Goal: Task Accomplishment & Management: Manage account settings

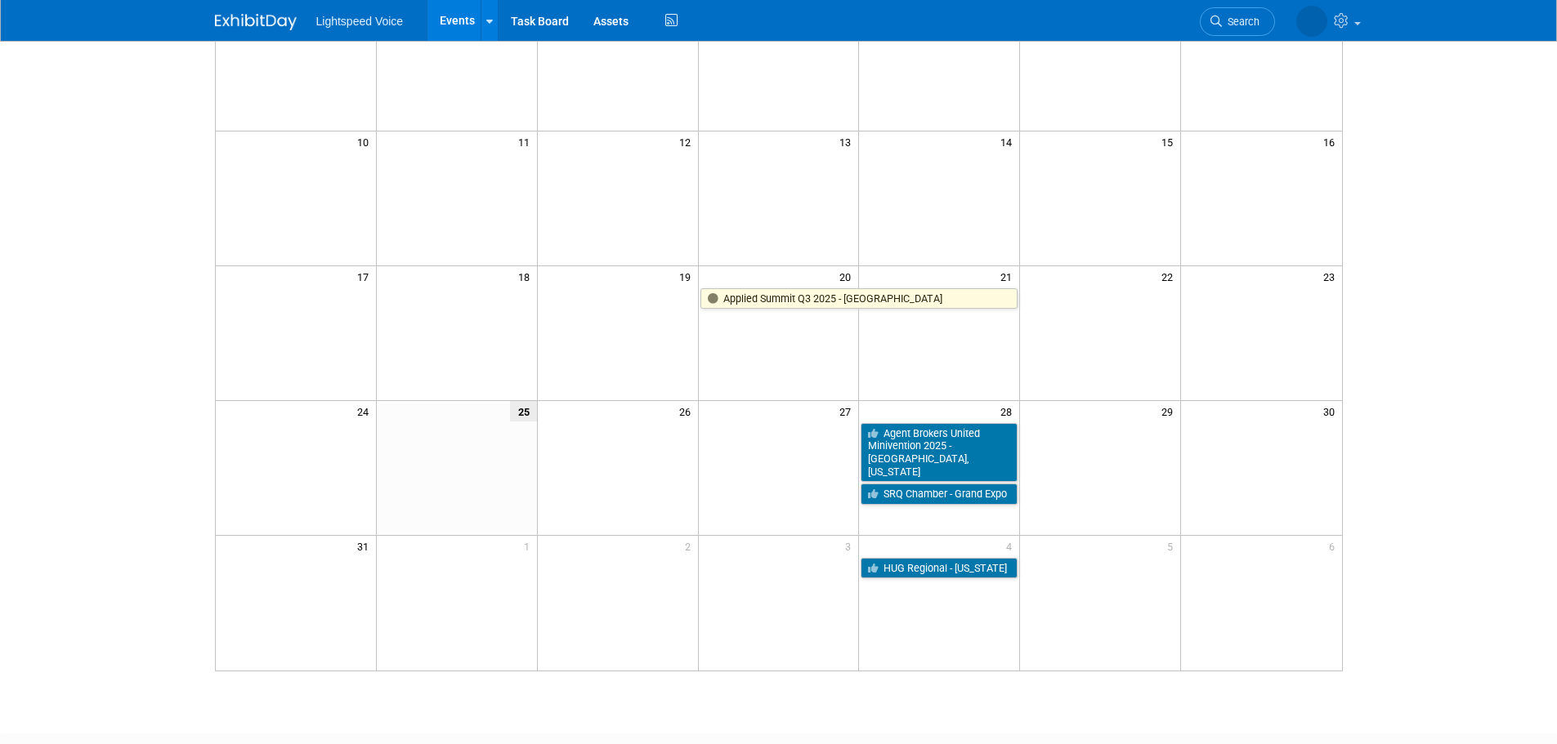
scroll to position [327, 0]
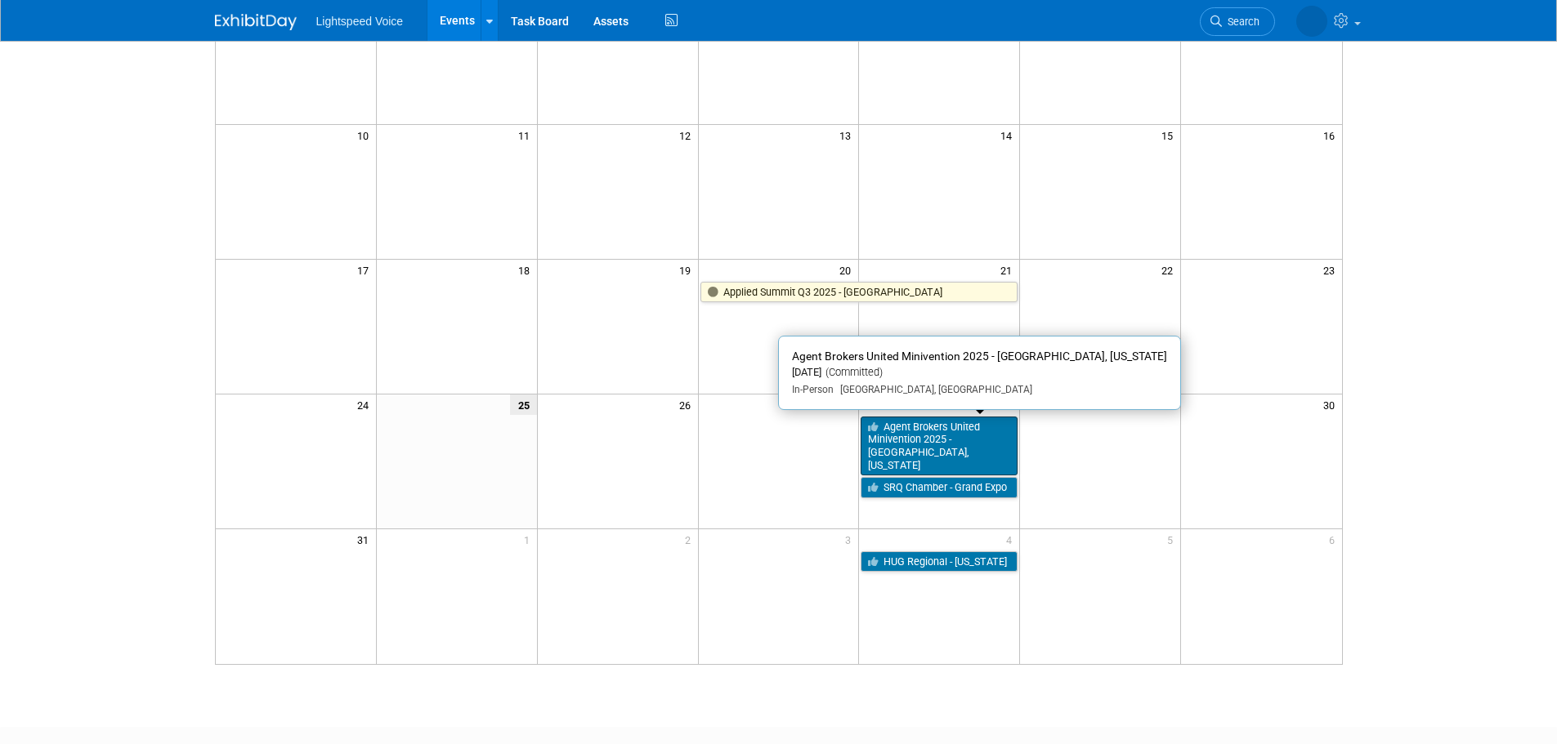
click at [927, 445] on link "Agent Brokers United Minivention 2025 - [GEOGRAPHIC_DATA], [US_STATE]" at bounding box center [938, 447] width 157 height 60
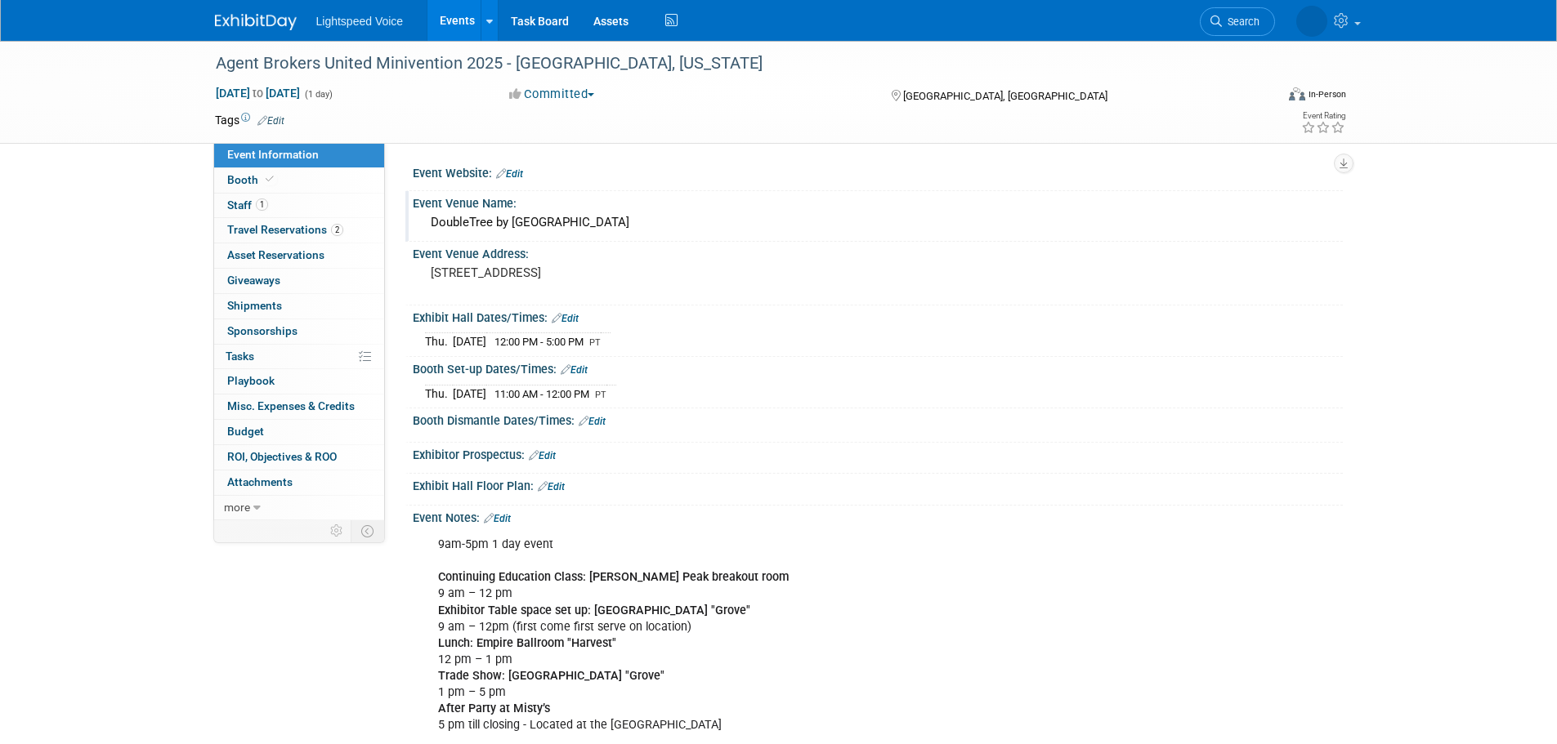
click at [512, 217] on div "DoubleTree by Hilton Hotel Ontario Airport" at bounding box center [877, 222] width 905 height 25
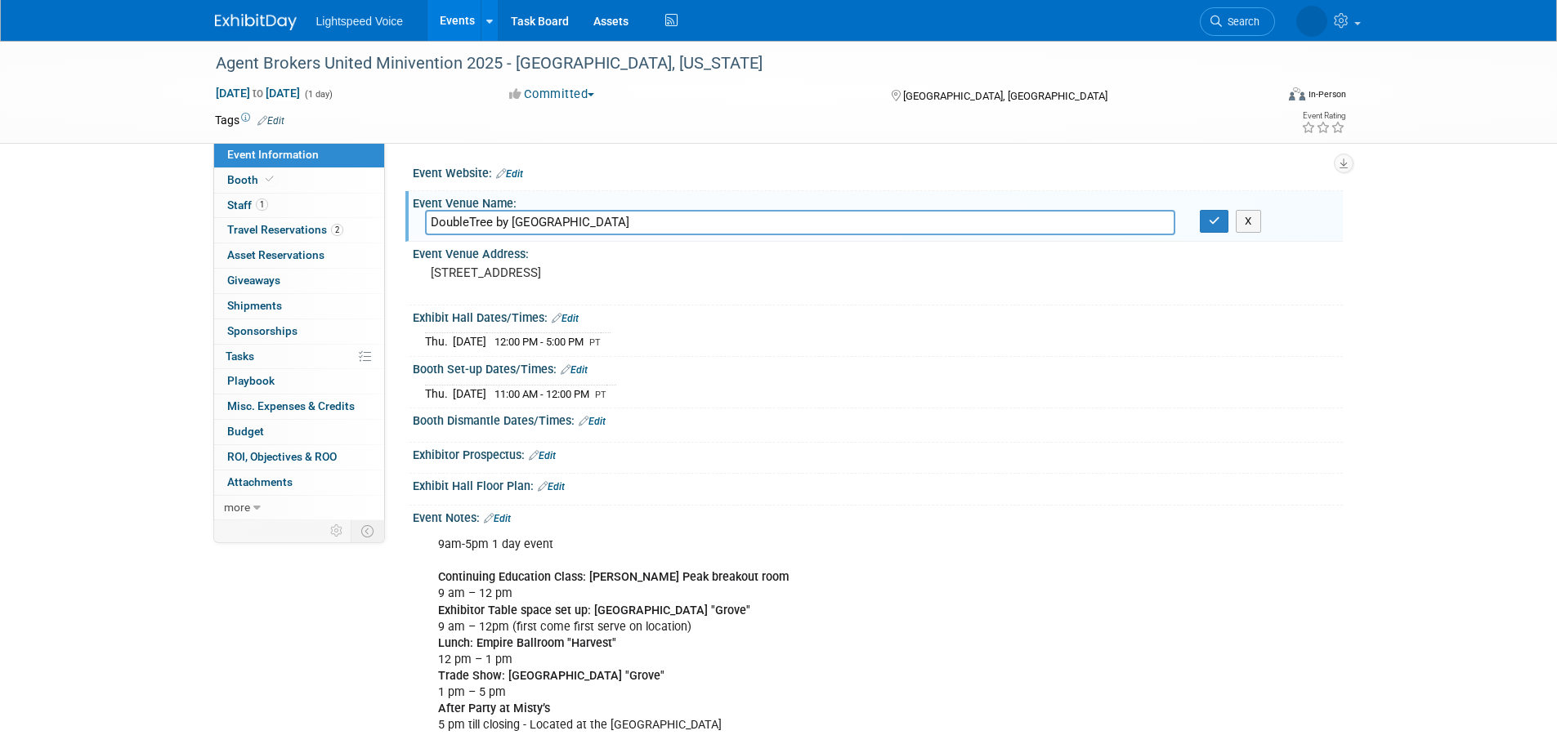
click at [512, 217] on input "DoubleTree by Hilton Hotel Ontario Airport" at bounding box center [800, 222] width 750 height 25
click at [1204, 219] on button "button" at bounding box center [1214, 221] width 29 height 23
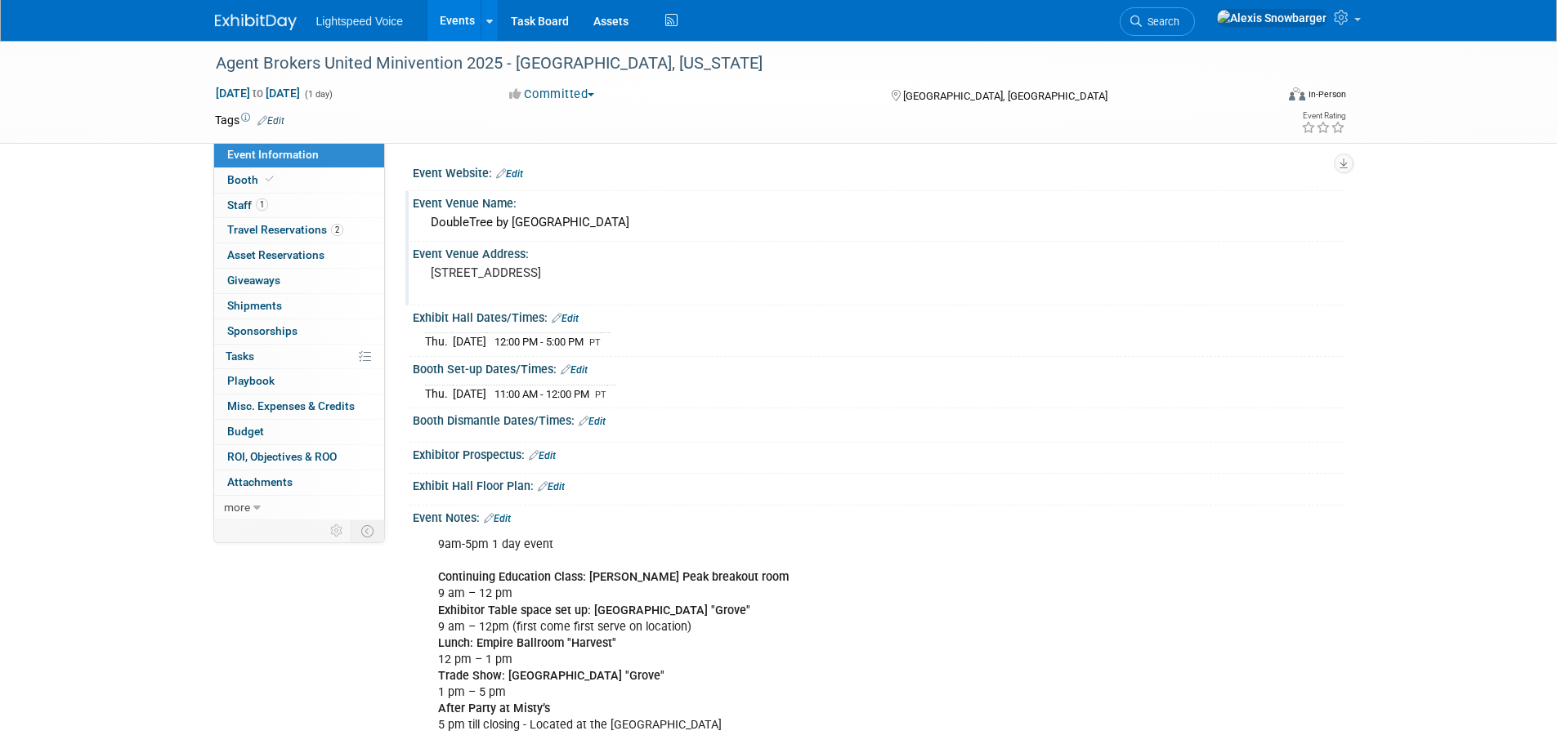
click at [559, 275] on pre "222 N Vineyard Ave, Ontario, CA 91764" at bounding box center [606, 273] width 351 height 15
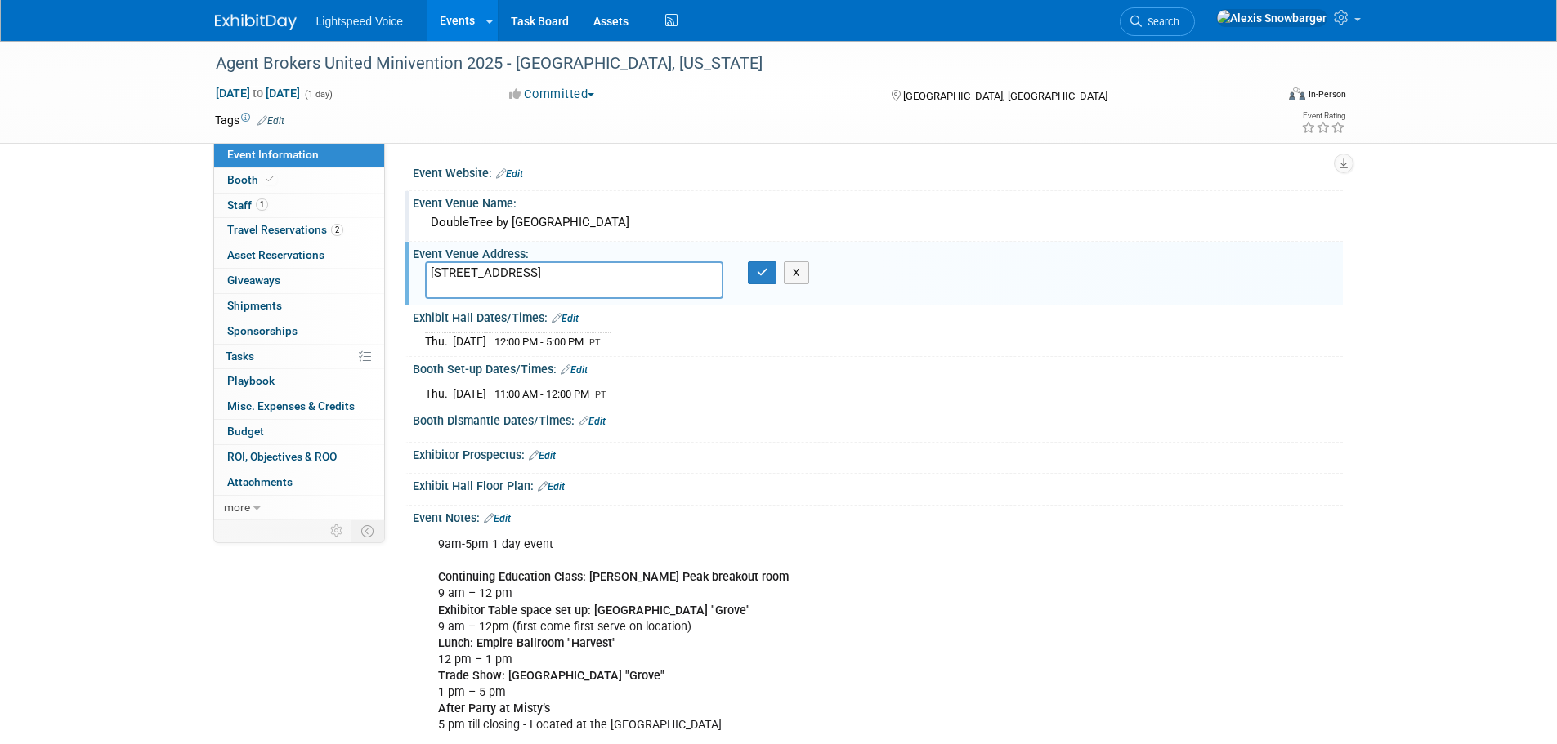
click at [559, 275] on textarea "222 N Vineyard Ave, Ontario, CA 91764" at bounding box center [574, 280] width 298 height 38
click at [769, 275] on button "button" at bounding box center [762, 272] width 29 height 23
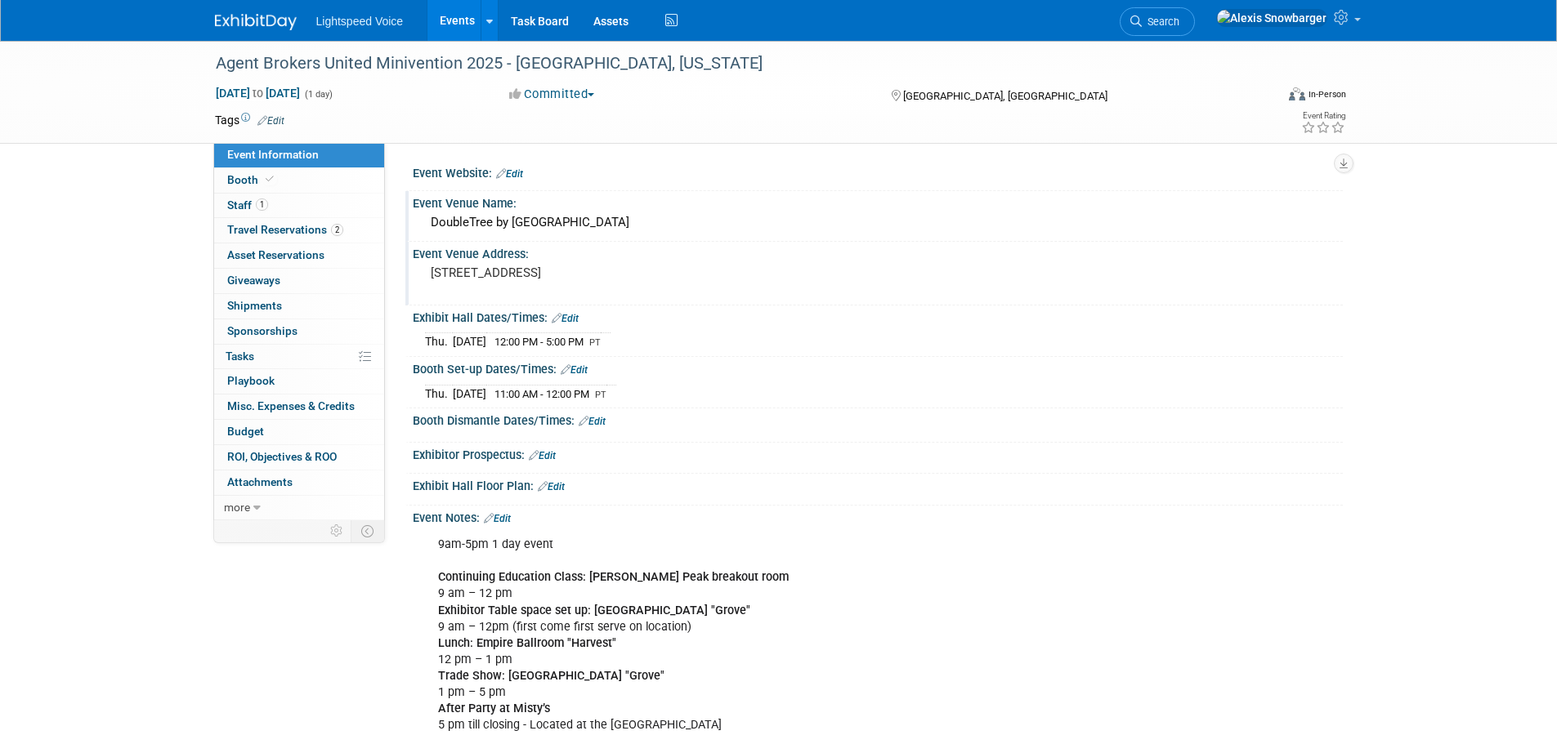
click at [598, 96] on button "Committed" at bounding box center [551, 94] width 97 height 17
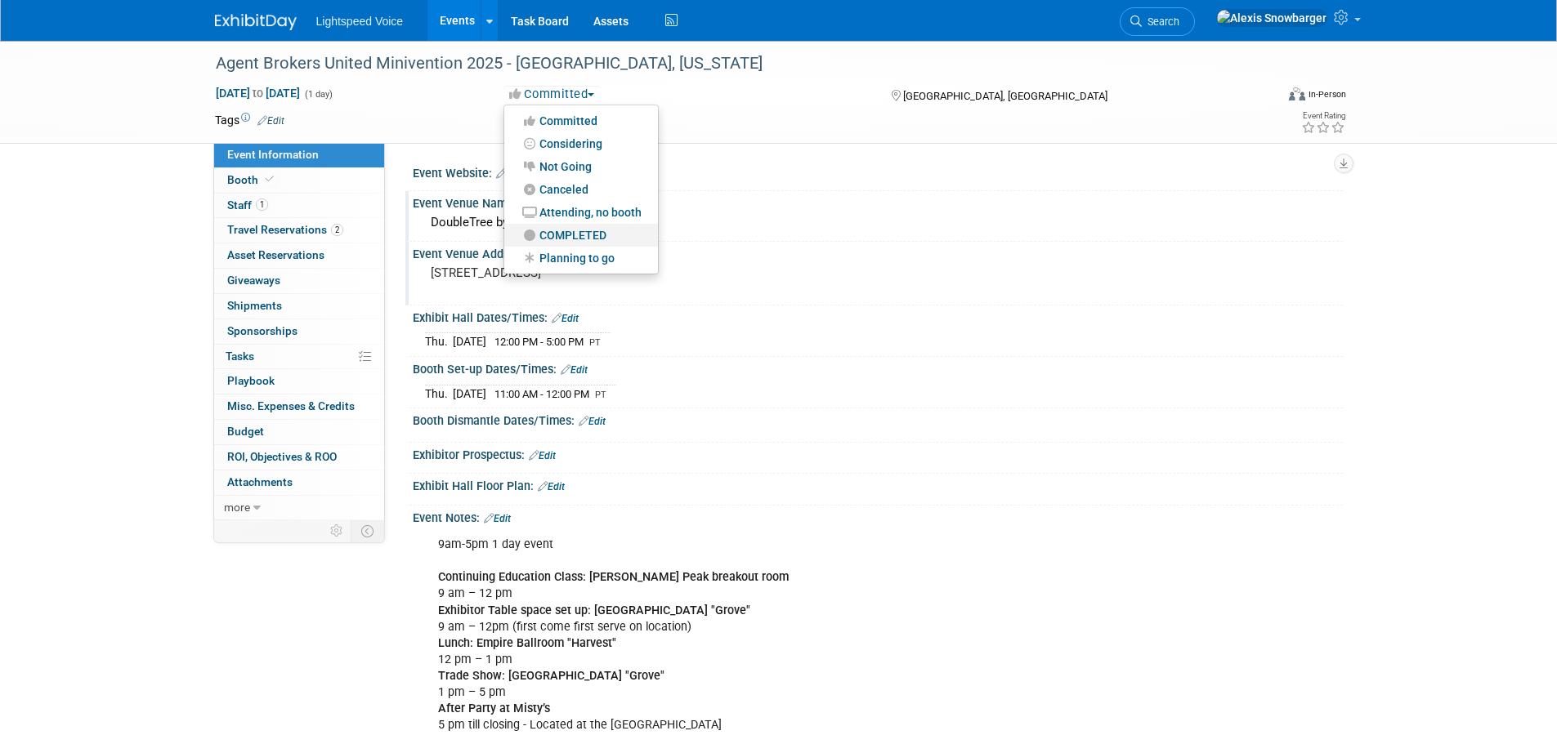
click at [567, 237] on link "COMPLETED" at bounding box center [581, 235] width 154 height 23
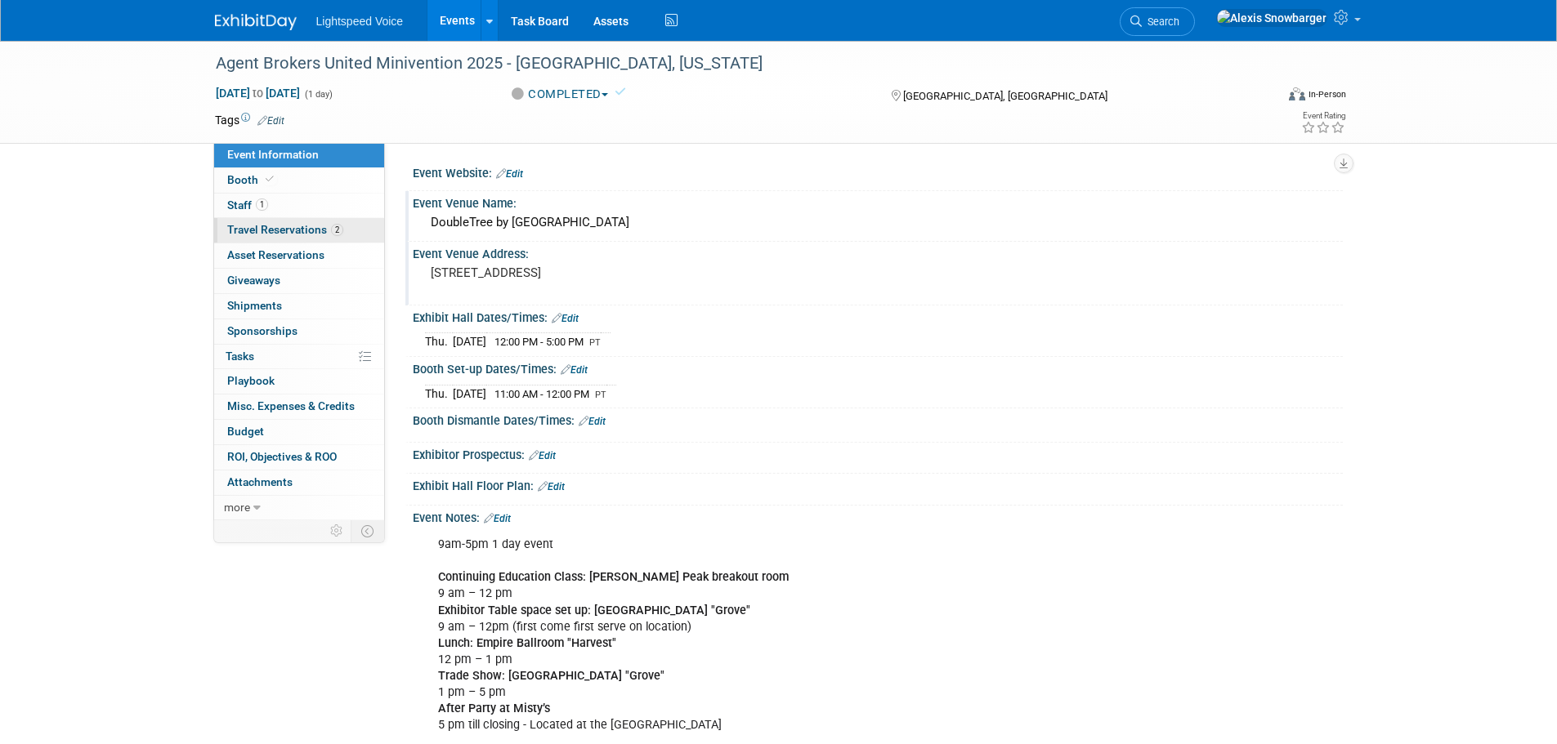
click at [294, 228] on span "Travel Reservations 2" at bounding box center [285, 229] width 116 height 13
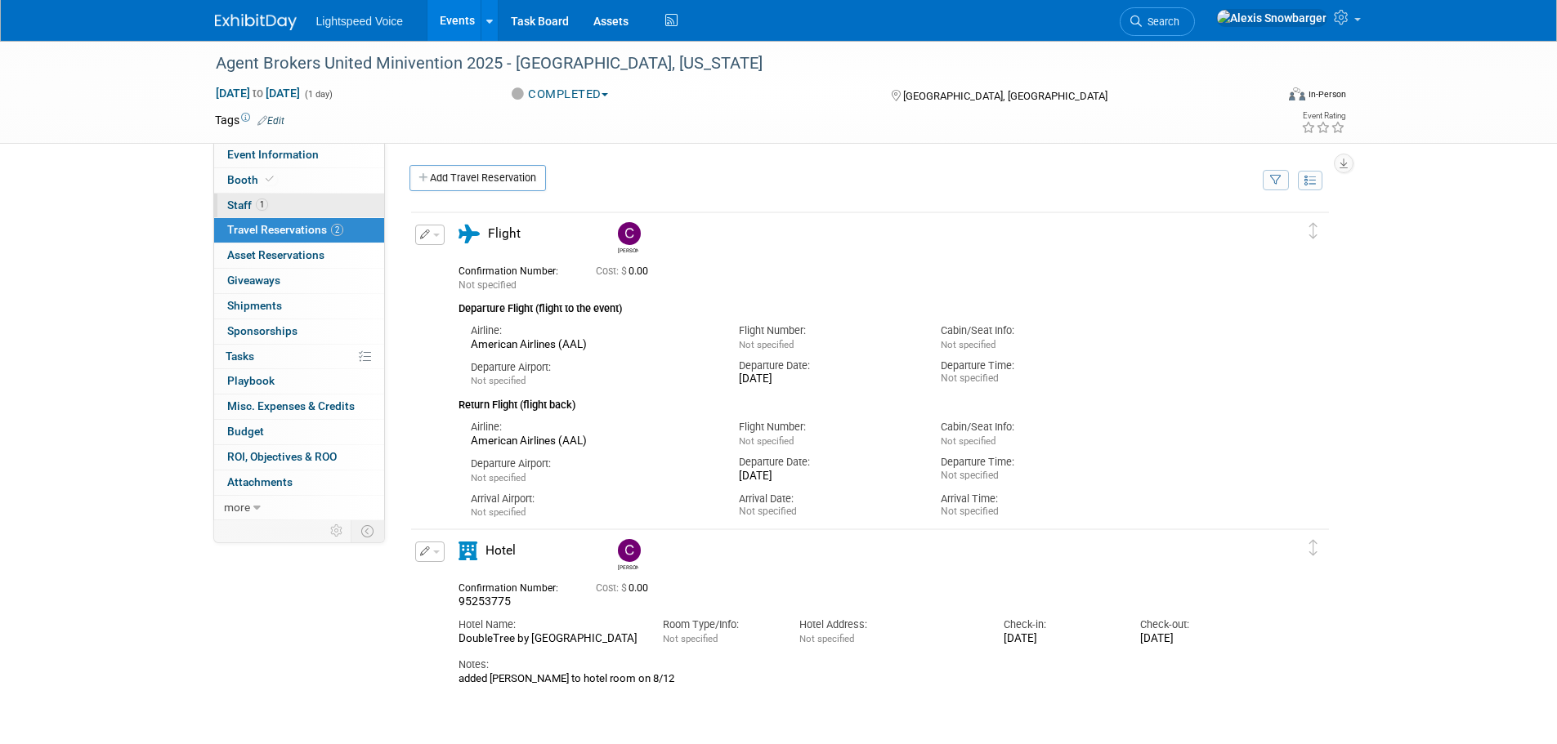
click at [253, 204] on span "Staff 1" at bounding box center [247, 205] width 41 height 13
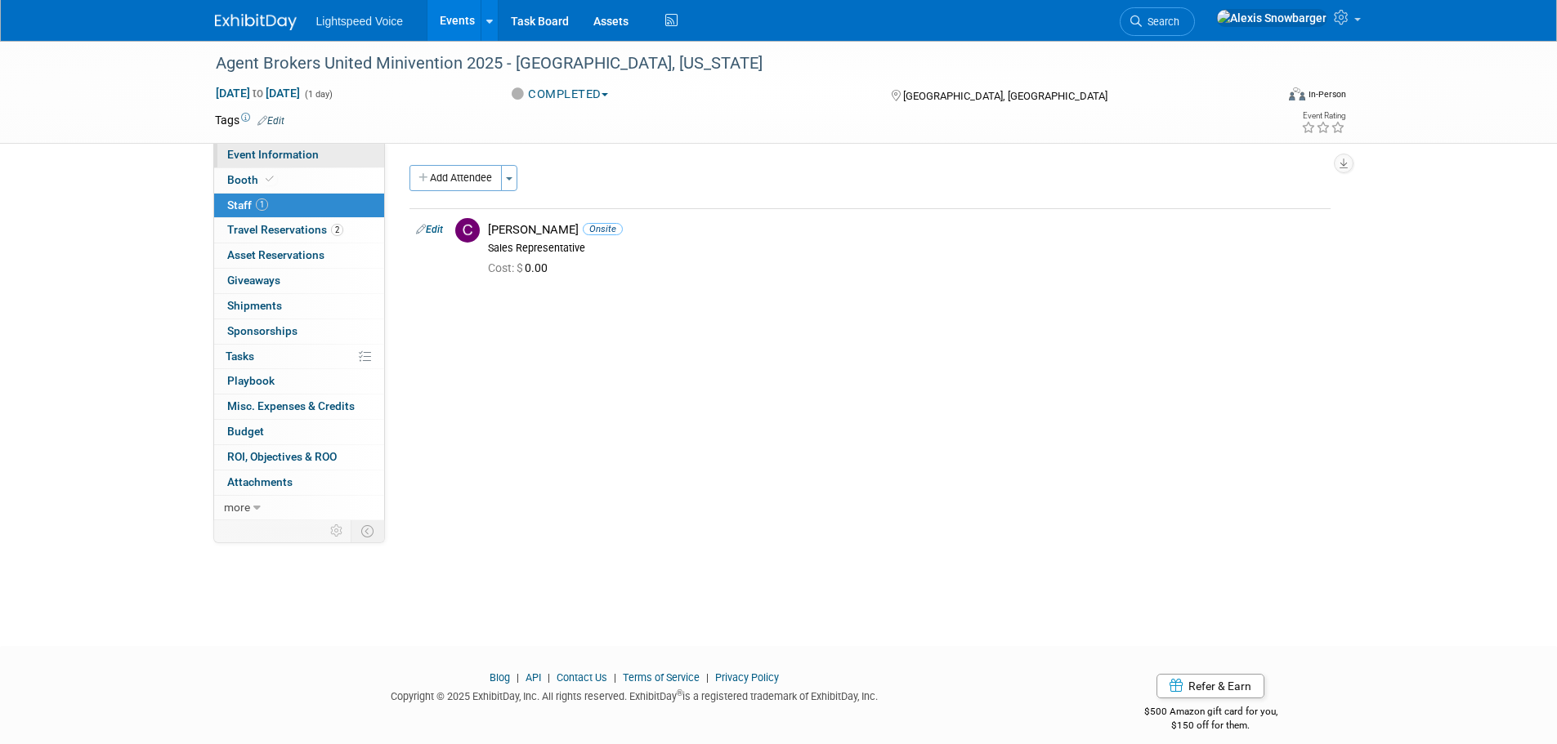
click at [279, 155] on span "Event Information" at bounding box center [273, 154] width 92 height 13
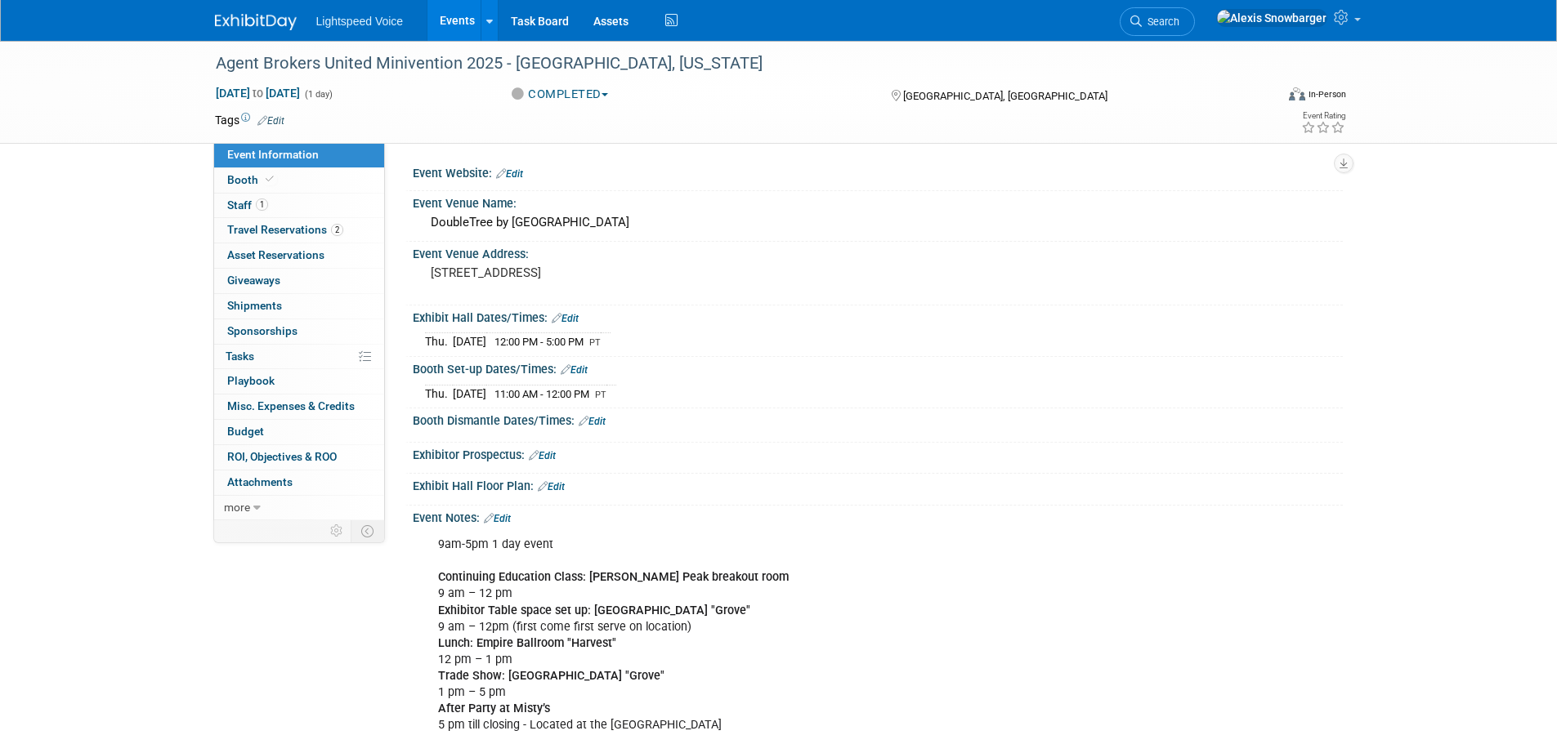
click at [444, 20] on link "Events" at bounding box center [457, 20] width 60 height 41
